Goal: Information Seeking & Learning: Learn about a topic

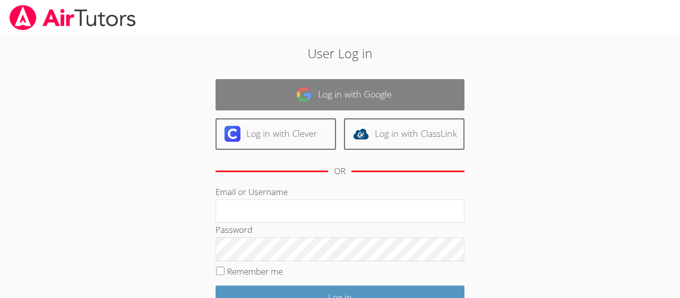
click at [377, 93] on link "Log in with Google" at bounding box center [340, 94] width 249 height 31
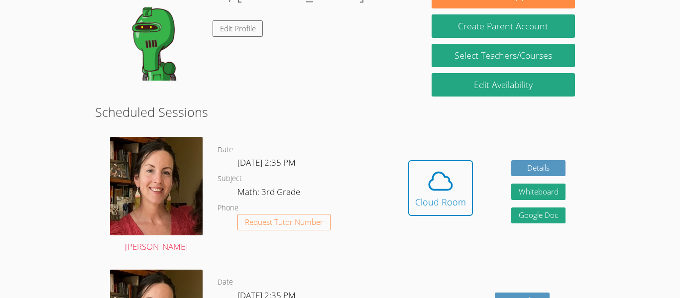
scroll to position [181, 0]
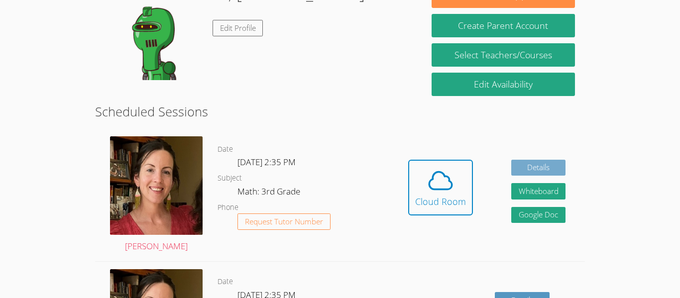
click at [540, 165] on link "Details" at bounding box center [538, 168] width 55 height 16
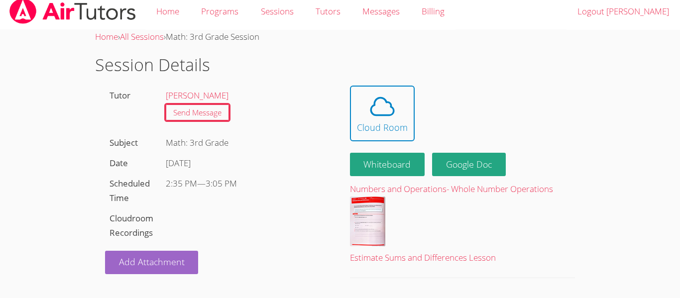
scroll to position [9, 0]
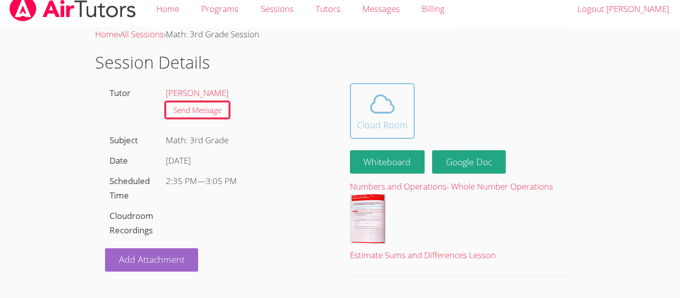
click at [378, 103] on icon at bounding box center [382, 104] width 28 height 28
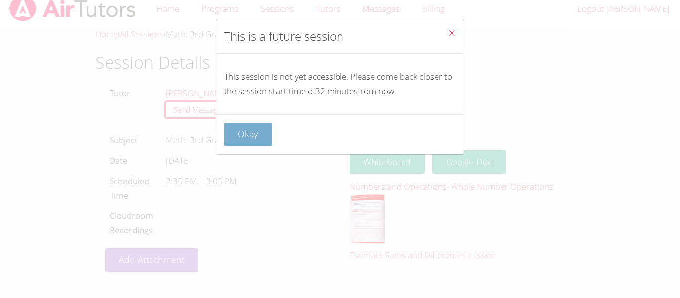
click at [249, 131] on button "Okay" at bounding box center [248, 134] width 48 height 23
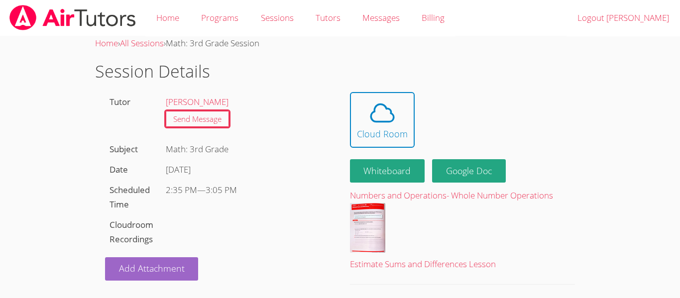
scroll to position [1, 0]
